Goal: Transaction & Acquisition: Purchase product/service

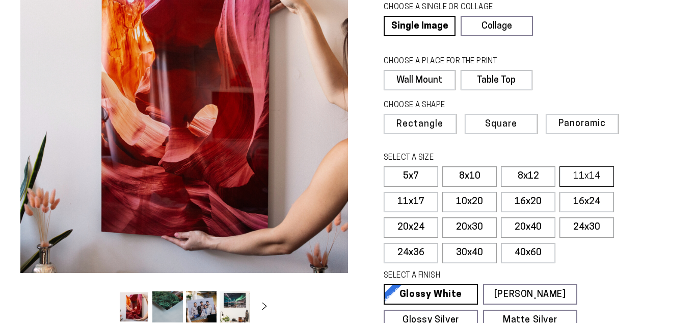
select select "**********"
click at [578, 177] on label "11x14" at bounding box center [586, 176] width 55 height 20
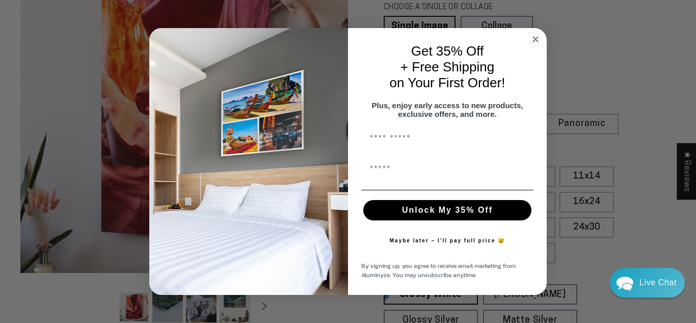
scroll to position [247, 0]
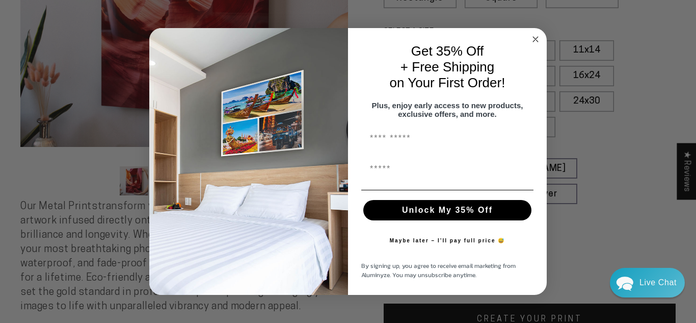
click at [538, 33] on circle "Close dialog" at bounding box center [536, 39] width 12 height 12
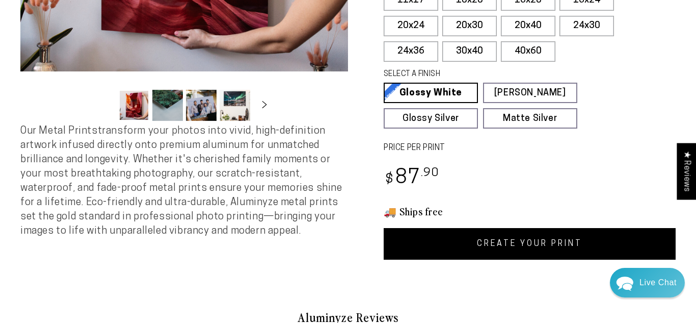
scroll to position [323, 0]
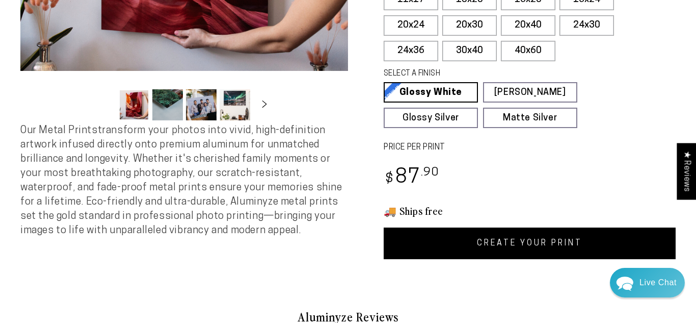
click at [514, 239] on link "CREATE YOUR PRINT" at bounding box center [530, 243] width 292 height 32
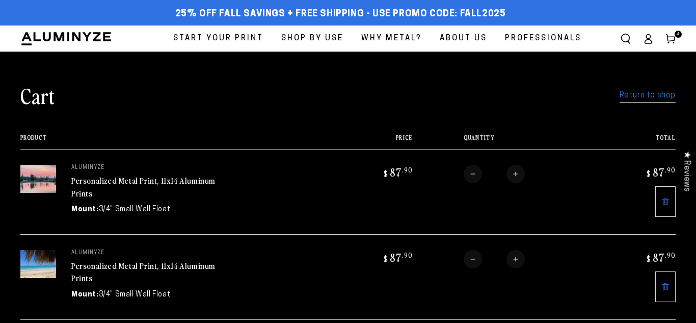
click at [641, 98] on link "Return to shop" at bounding box center [648, 95] width 56 height 15
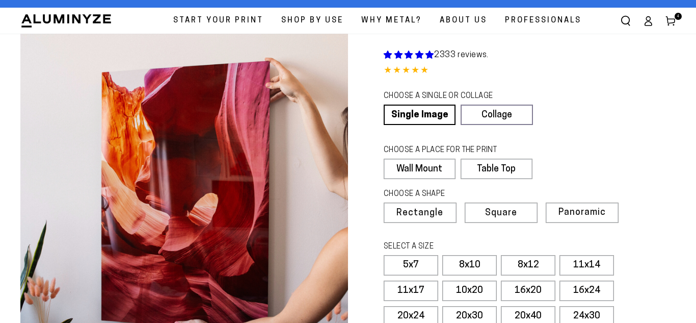
scroll to position [121, 0]
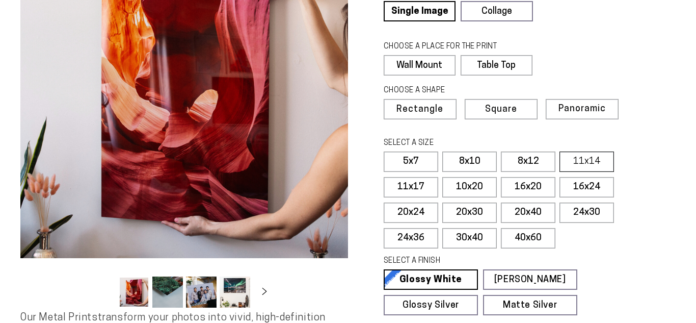
click at [581, 164] on label "11x14" at bounding box center [586, 161] width 55 height 20
select select "**********"
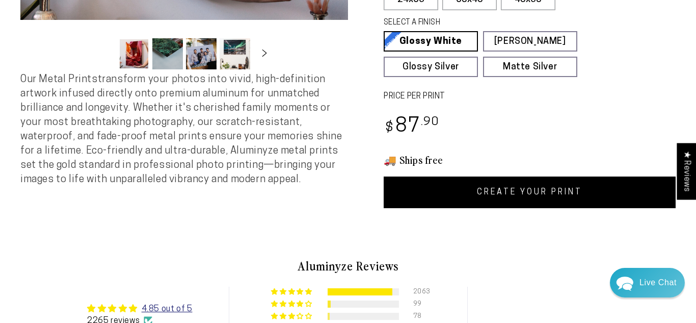
scroll to position [360, 0]
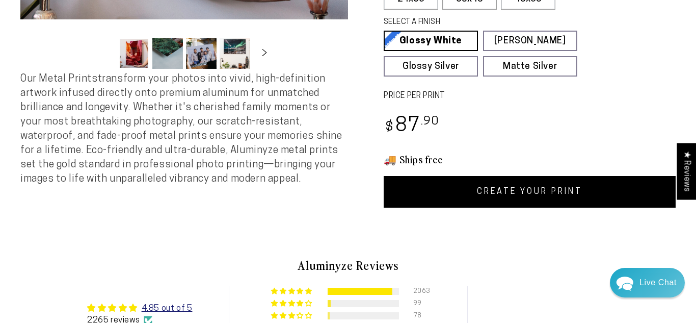
click at [517, 190] on link "CREATE YOUR PRINT" at bounding box center [530, 192] width 292 height 32
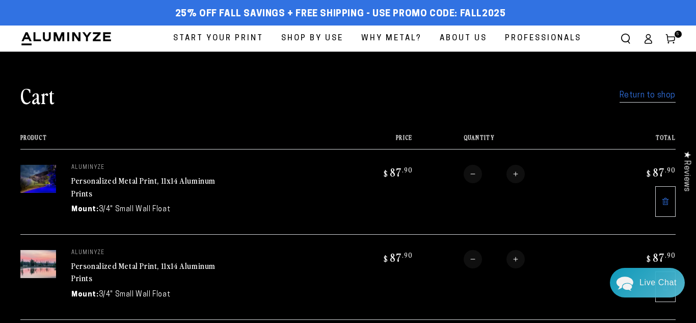
click at [635, 95] on link "Return to shop" at bounding box center [648, 95] width 56 height 15
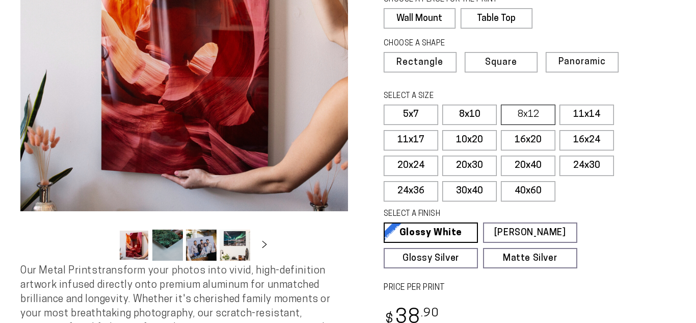
scroll to position [168, 0]
select select "**********"
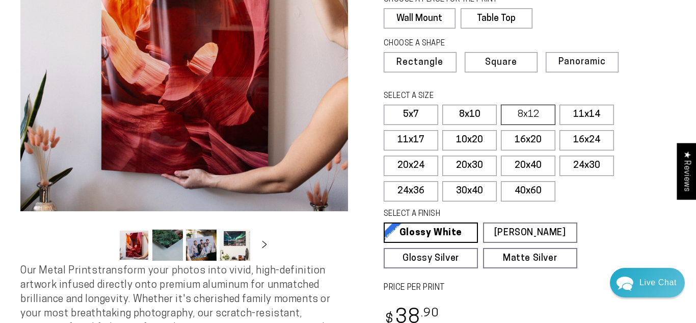
click at [539, 117] on label "8x12" at bounding box center [528, 114] width 55 height 20
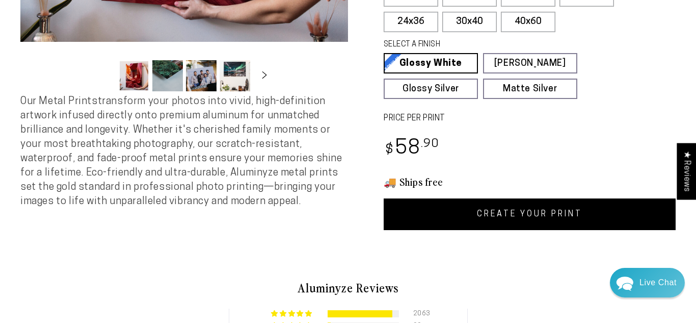
scroll to position [339, 0]
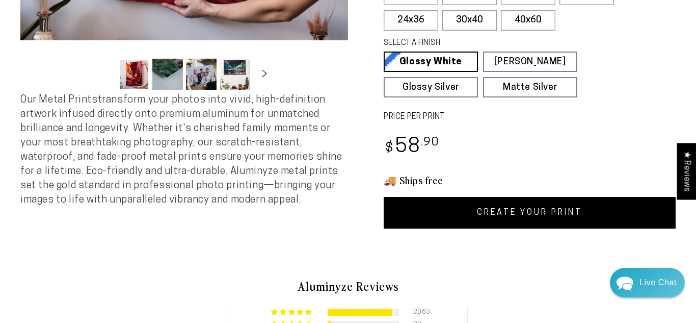
click at [530, 210] on link "CREATE YOUR PRINT" at bounding box center [530, 213] width 292 height 32
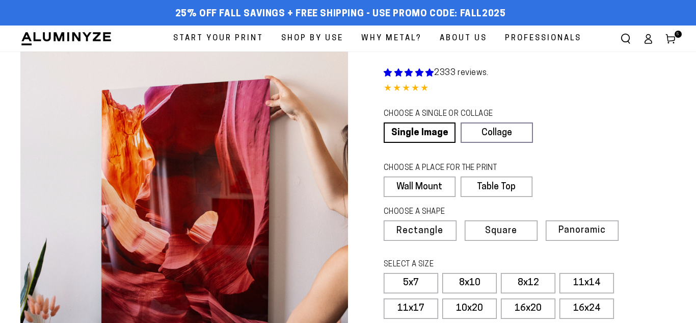
click at [673, 39] on icon at bounding box center [670, 39] width 10 height 10
